Goal: Transaction & Acquisition: Purchase product/service

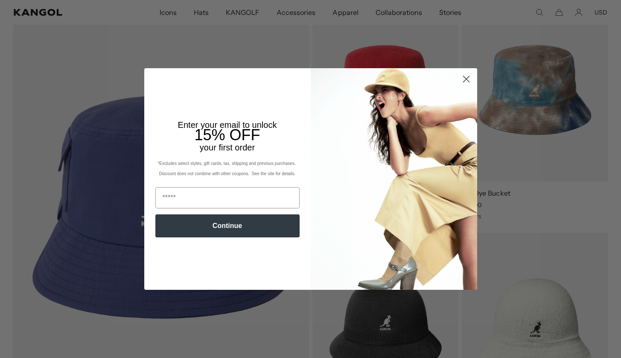
click at [466, 79] on icon "Close dialog" at bounding box center [466, 79] width 6 height 6
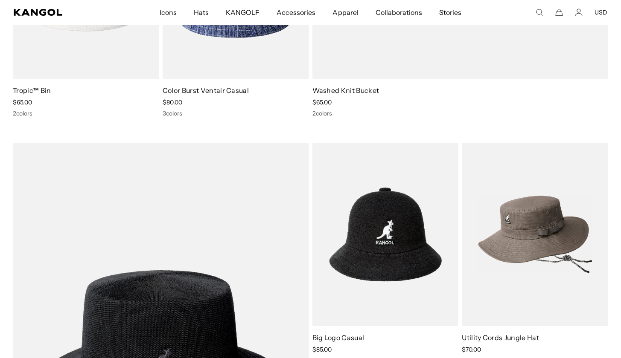
scroll to position [3377, 0]
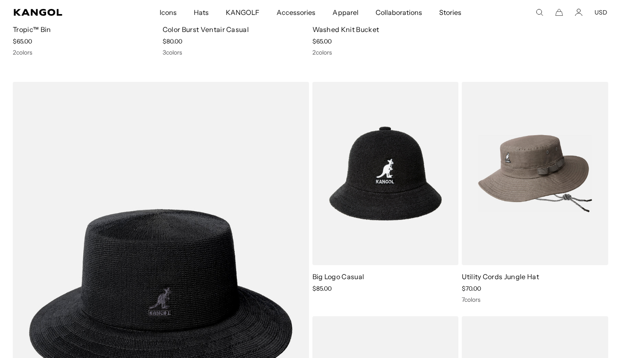
click at [477, 182] on img at bounding box center [535, 173] width 146 height 183
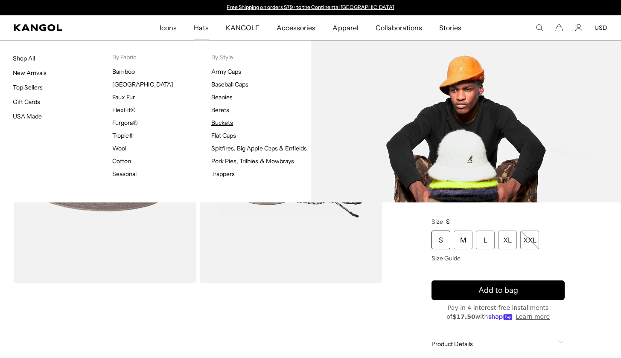
click at [223, 121] on link "Buckets" at bounding box center [222, 123] width 22 height 8
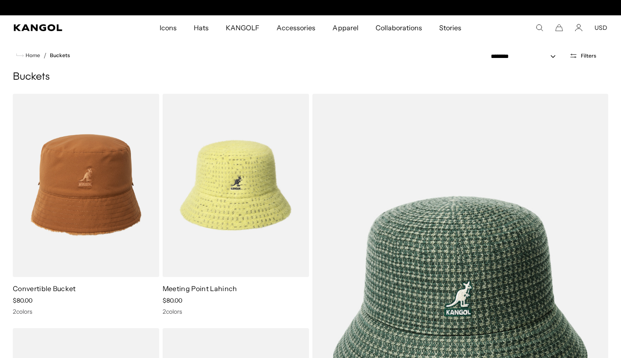
click at [586, 53] on span "Filters" at bounding box center [588, 56] width 15 height 6
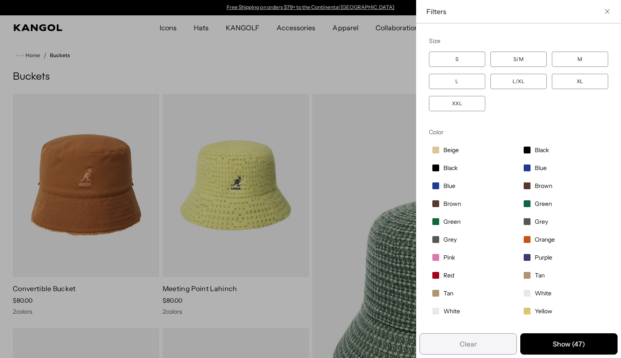
click at [438, 186] on span "Filter options" at bounding box center [435, 186] width 7 height 7
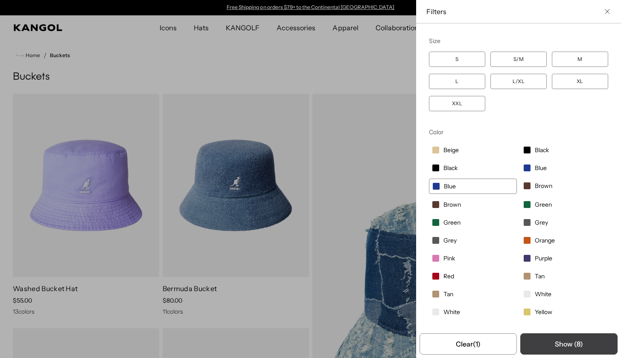
click at [567, 343] on button "Show ( 8 )" at bounding box center [568, 344] width 97 height 21
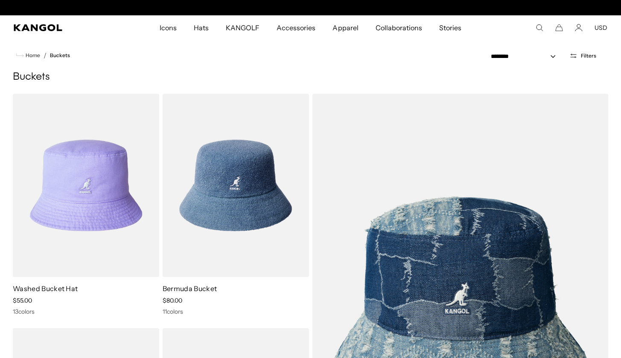
scroll to position [0, 176]
click at [584, 55] on span "Filters" at bounding box center [588, 56] width 15 height 6
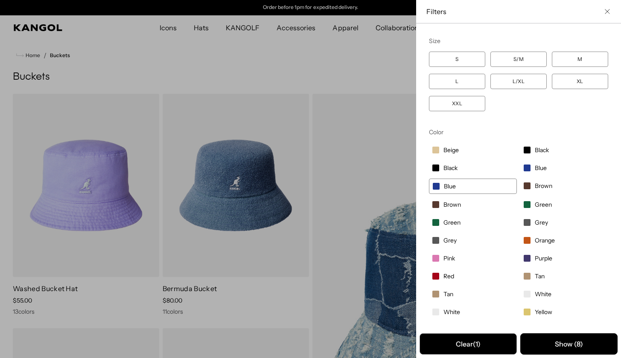
click at [475, 340] on button "Clear (1)" at bounding box center [467, 344] width 97 height 21
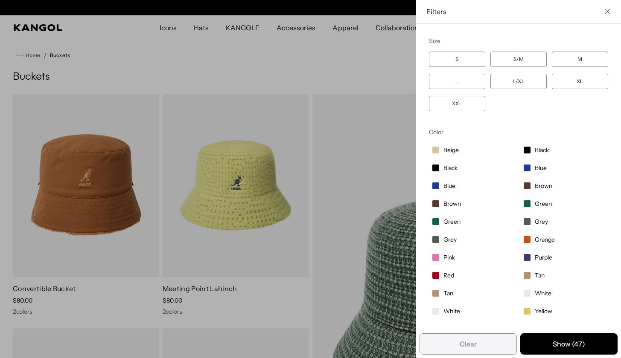
scroll to position [0, 176]
click at [442, 221] on label "Green" at bounding box center [473, 222] width 88 height 15
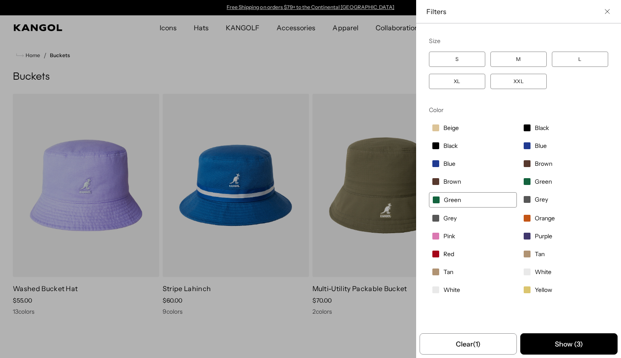
click at [537, 180] on span "Green" at bounding box center [543, 182] width 17 height 8
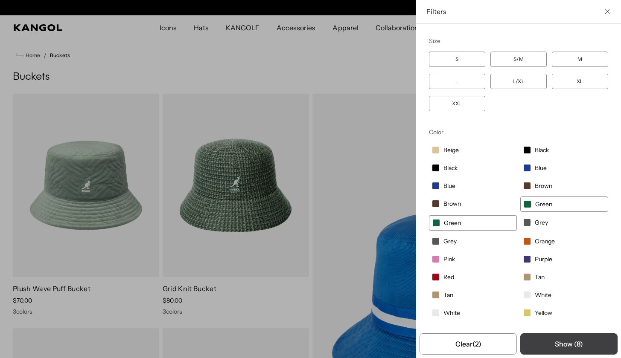
scroll to position [0, 176]
click at [559, 343] on button "Show ( 8 )" at bounding box center [568, 344] width 97 height 21
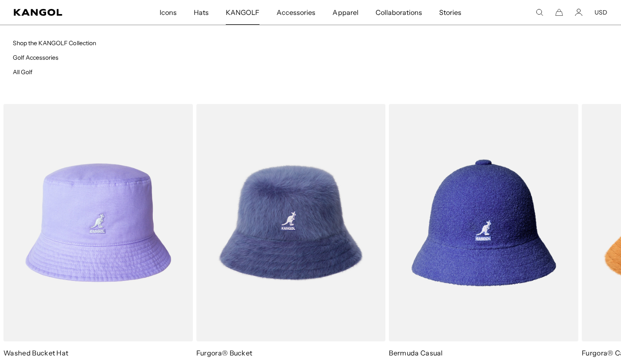
scroll to position [0, 0]
